Goal: Ask a question

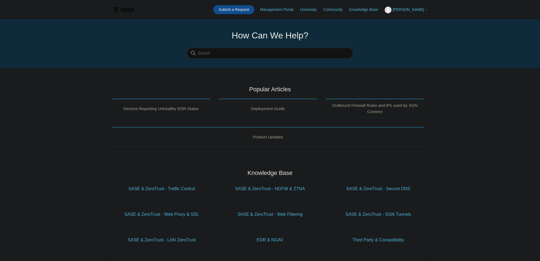
click at [234, 10] on link "Submit a Request" at bounding box center [233, 9] width 41 height 9
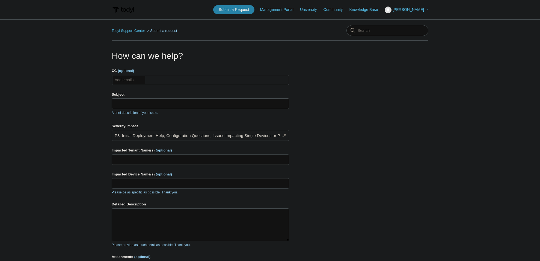
click at [156, 78] on ul "Add emails" at bounding box center [200, 80] width 177 height 10
click at [154, 105] on input "Subject" at bounding box center [200, 104] width 177 height 10
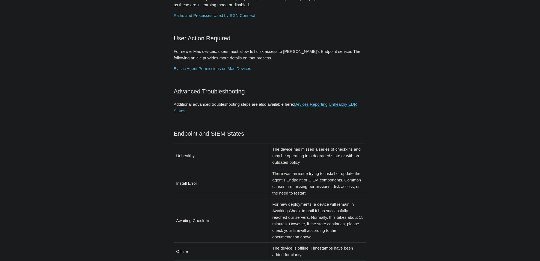
scroll to position [355, 0]
